Goal: Book appointment/travel/reservation

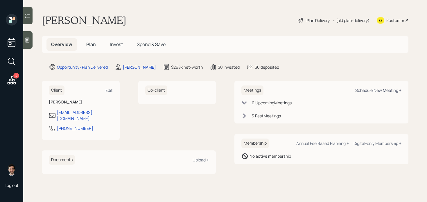
click at [367, 92] on div "Schedule New Meeting +" at bounding box center [378, 91] width 46 height 6
select select "ef6b64e1-8f62-4a74-b865-a7df4b35b836"
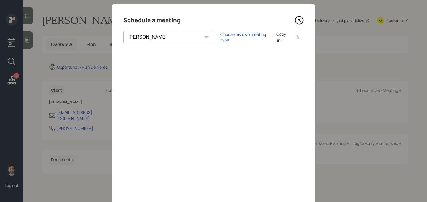
scroll to position [0, 0]
